Goal: Check status: Check status

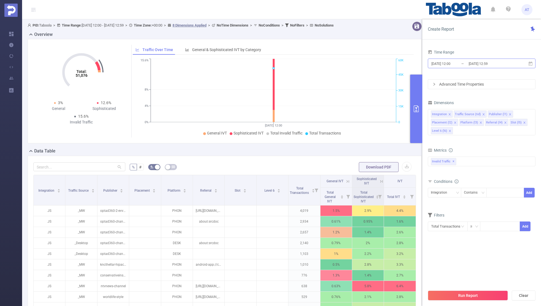
click at [483, 65] on input "[DATE] 12:59" at bounding box center [490, 63] width 45 height 7
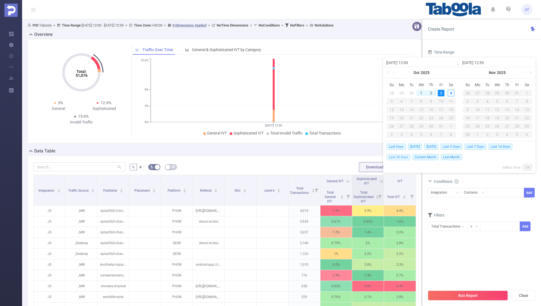
click at [396, 156] on span "Last 30 Days" at bounding box center [398, 157] width 24 height 6
type input "[DATE] 00:00"
type input "[DATE] 23:59"
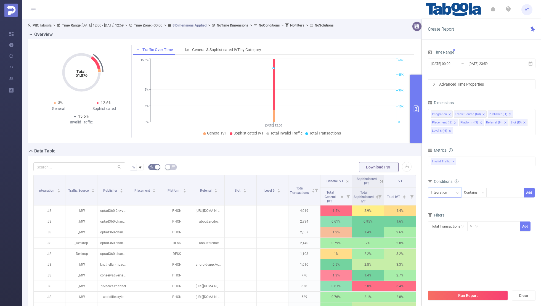
click at [445, 192] on div "Integration" at bounding box center [440, 192] width 20 height 9
click at [436, 223] on li "Publisher (l1)" at bounding box center [446, 220] width 38 height 9
click at [504, 191] on div at bounding box center [505, 192] width 32 height 9
paste input "conservativeinstitute-conservativenewsjournal"
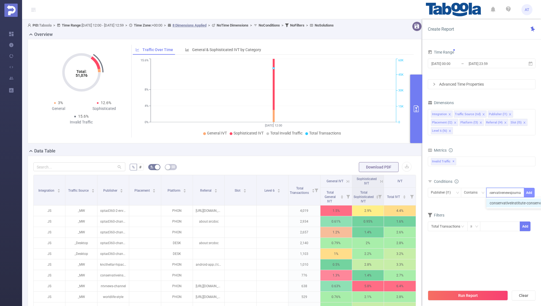
type input "conservativeinstitute-conservativenewsjournal"
click at [525, 191] on button "Add" at bounding box center [528, 193] width 11 height 10
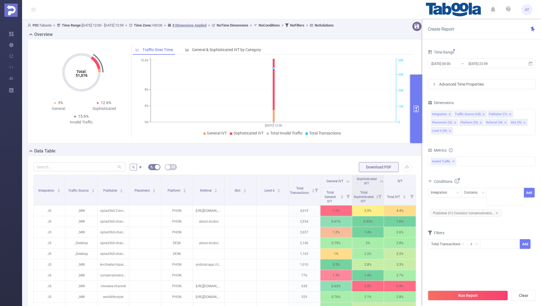
click at [501, 218] on div "Integration Contains conservativeinstitute-conservativenewsjournal Add Publishe…" at bounding box center [481, 202] width 108 height 33
click at [463, 62] on input "[DATE] 00:00" at bounding box center [452, 63] width 45 height 7
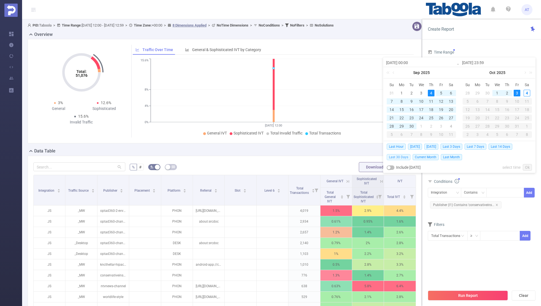
click at [398, 156] on span "Last 30 Days" at bounding box center [398, 157] width 24 height 6
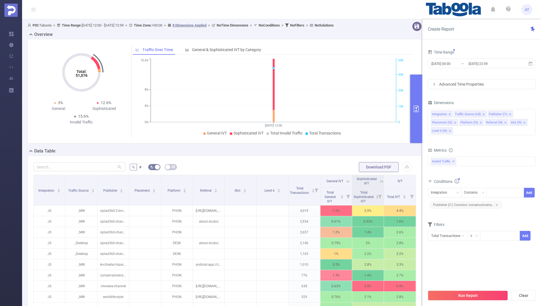
click at [447, 267] on section "Time Range [DATE] 00:00 _ [DATE] 23:59 Advanced Time Properties Dimensions Inte…" at bounding box center [481, 167] width 108 height 238
click at [454, 299] on button "Run Report" at bounding box center [467, 295] width 80 height 10
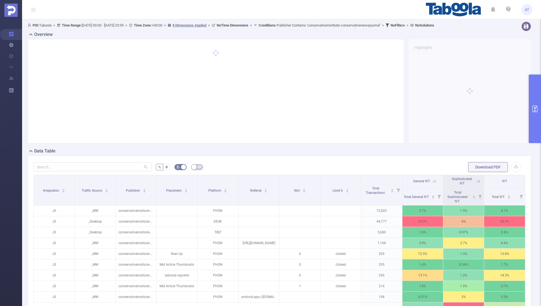
click at [434, 180] on icon at bounding box center [434, 181] width 2 height 2
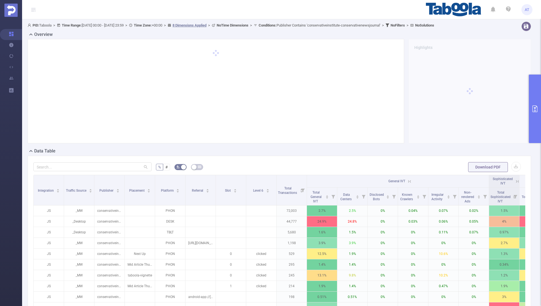
click at [531, 124] on button "primary" at bounding box center [534, 108] width 12 height 68
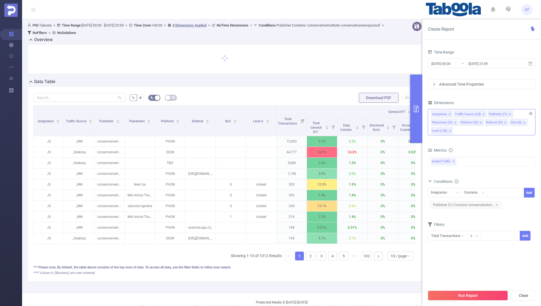
click at [449, 113] on icon "icon: close" at bounding box center [449, 114] width 3 height 3
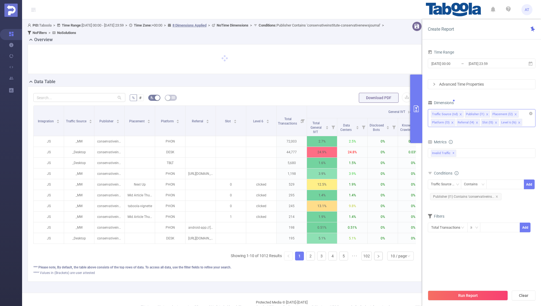
click at [459, 113] on icon "icon: close" at bounding box center [460, 114] width 2 height 2
click at [480, 113] on icon "icon: close" at bounding box center [481, 114] width 3 height 3
click at [477, 113] on icon "icon: close" at bounding box center [478, 114] width 3 height 3
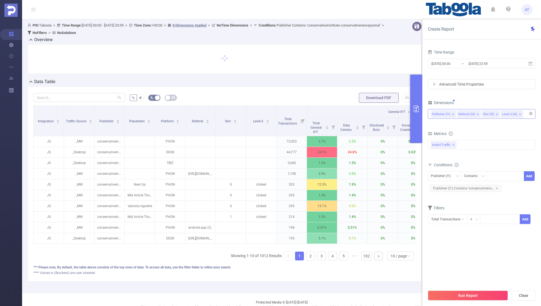
click at [476, 113] on icon "icon: close" at bounding box center [477, 114] width 3 height 3
click at [470, 113] on icon "icon: close" at bounding box center [471, 114] width 3 height 3
click at [485, 99] on div "Dimensions" at bounding box center [481, 103] width 108 height 9
click at [473, 63] on input "[DATE] 23:59" at bounding box center [490, 63] width 45 height 7
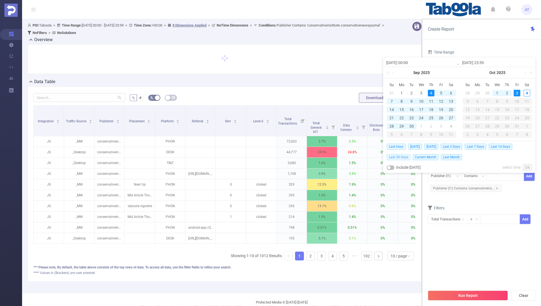
click at [400, 155] on span "Last 30 Days" at bounding box center [398, 157] width 24 height 6
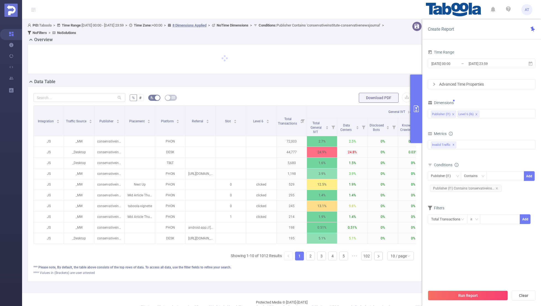
click at [448, 232] on div "Time Range [DATE] 00:00 _ [DATE] 23:59 Advanced Time Properties Dimensions Publ…" at bounding box center [481, 142] width 108 height 189
click at [446, 292] on button "Run Report" at bounding box center [467, 295] width 80 height 10
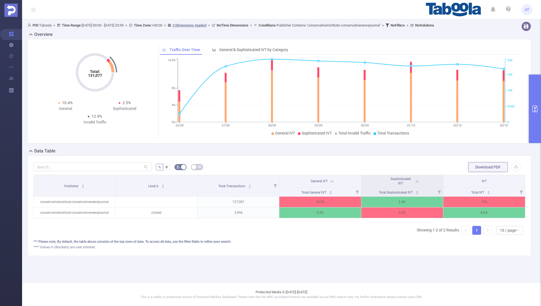
click at [335, 182] on th "General IVT" at bounding box center [320, 181] width 82 height 12
click at [334, 180] on icon at bounding box center [331, 181] width 5 height 5
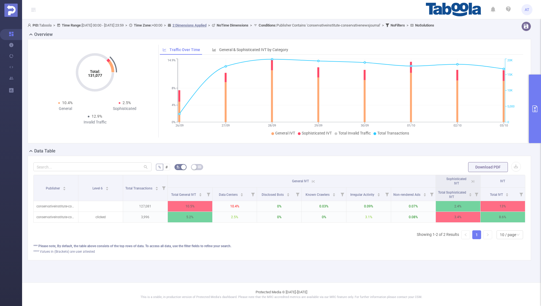
click at [470, 180] on icon at bounding box center [472, 181] width 5 height 5
